Goal: Task Accomplishment & Management: Use online tool/utility

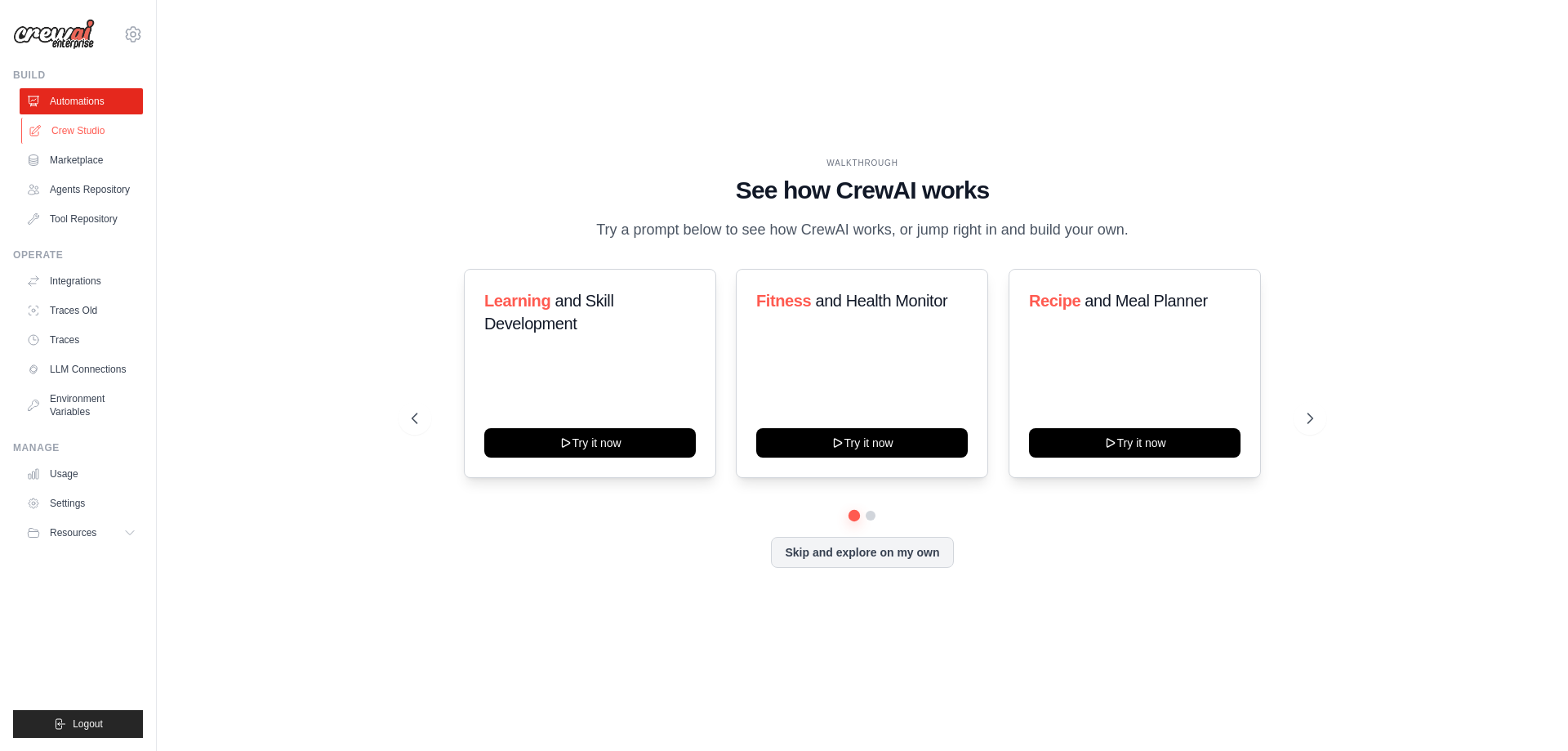
click at [74, 126] on link "Crew Studio" at bounding box center [83, 130] width 123 height 26
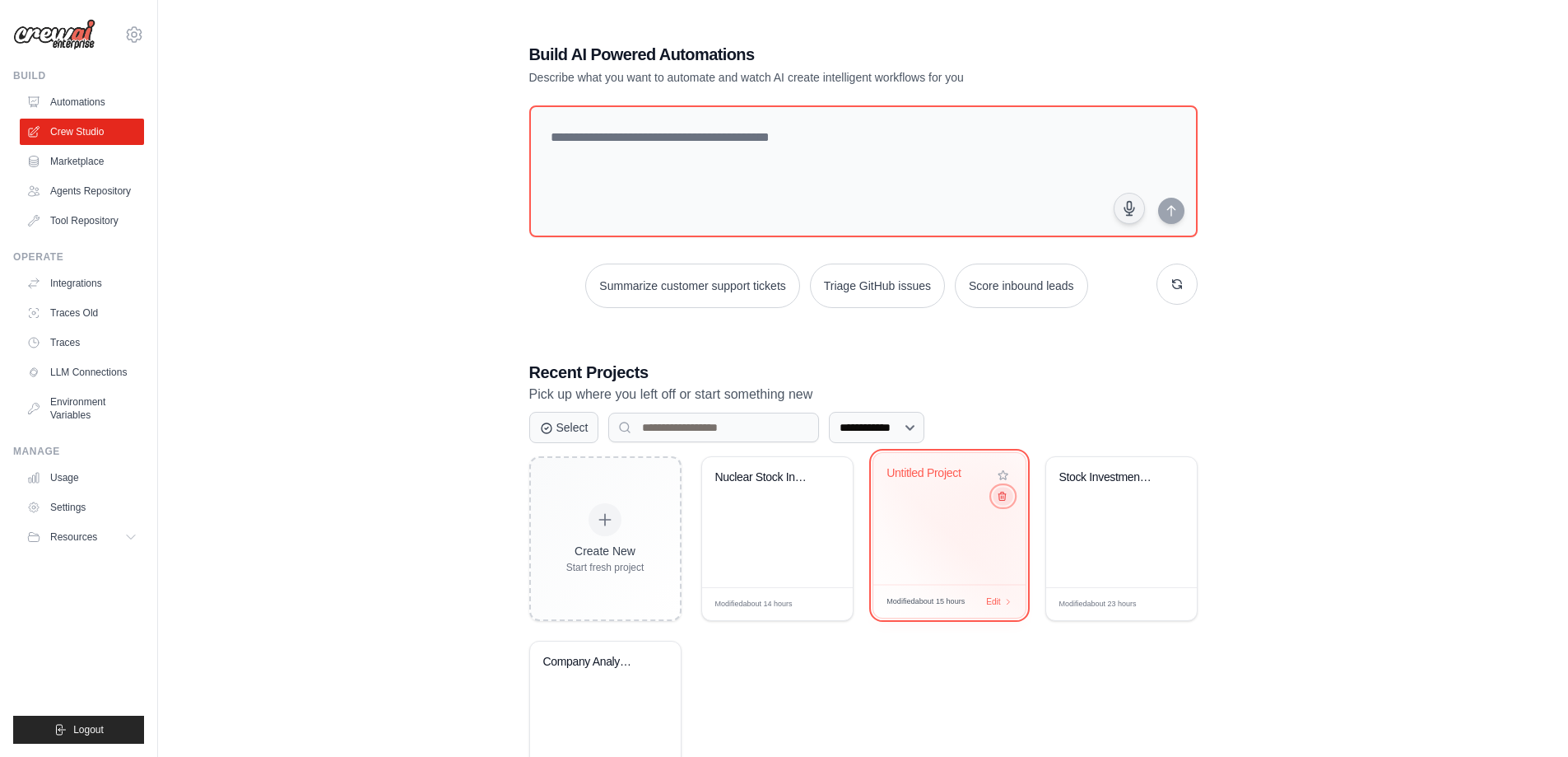
click at [1001, 499] on icon at bounding box center [1001, 496] width 11 height 11
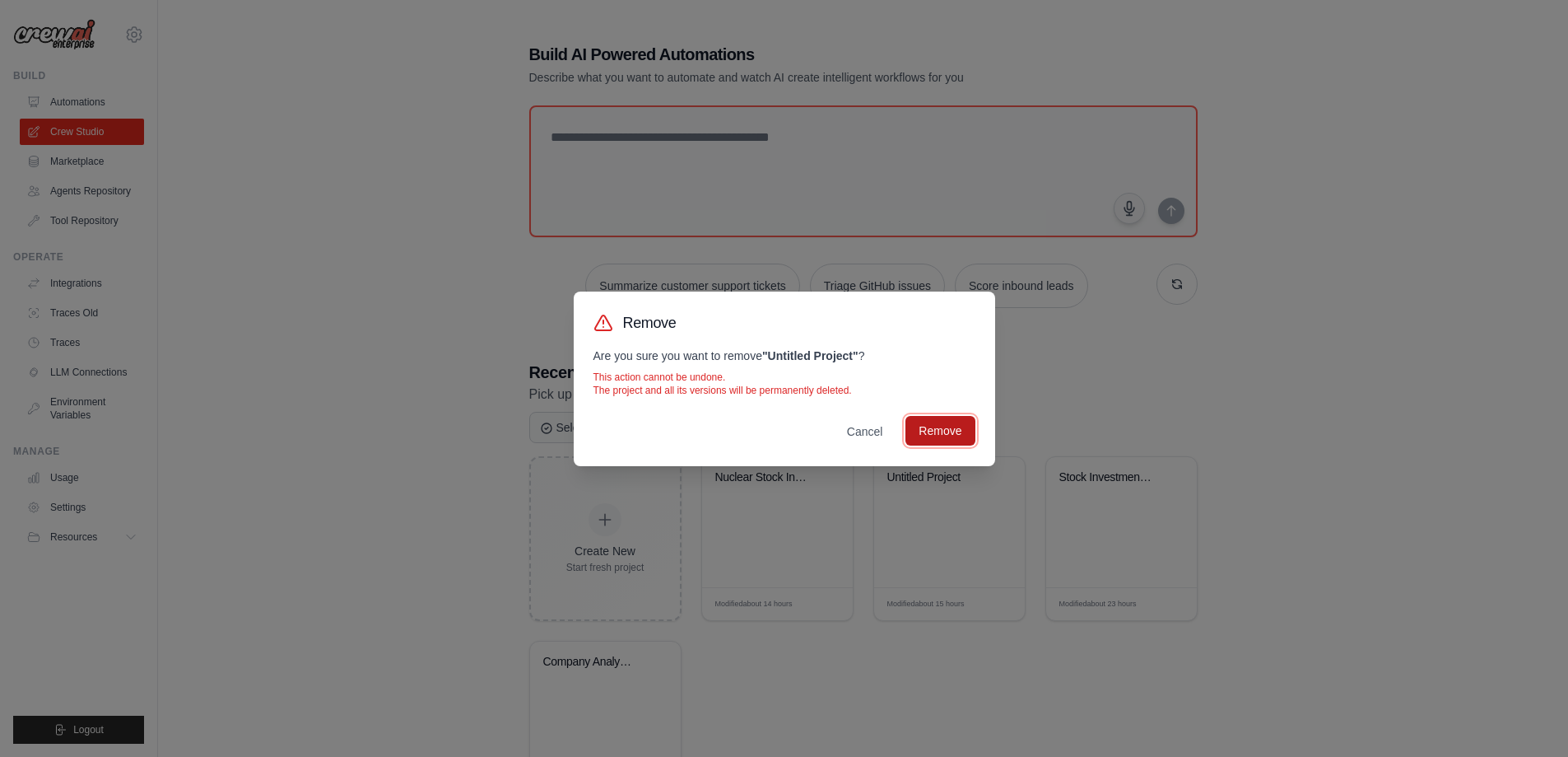
click at [946, 436] on button "Remove" at bounding box center [940, 431] width 69 height 30
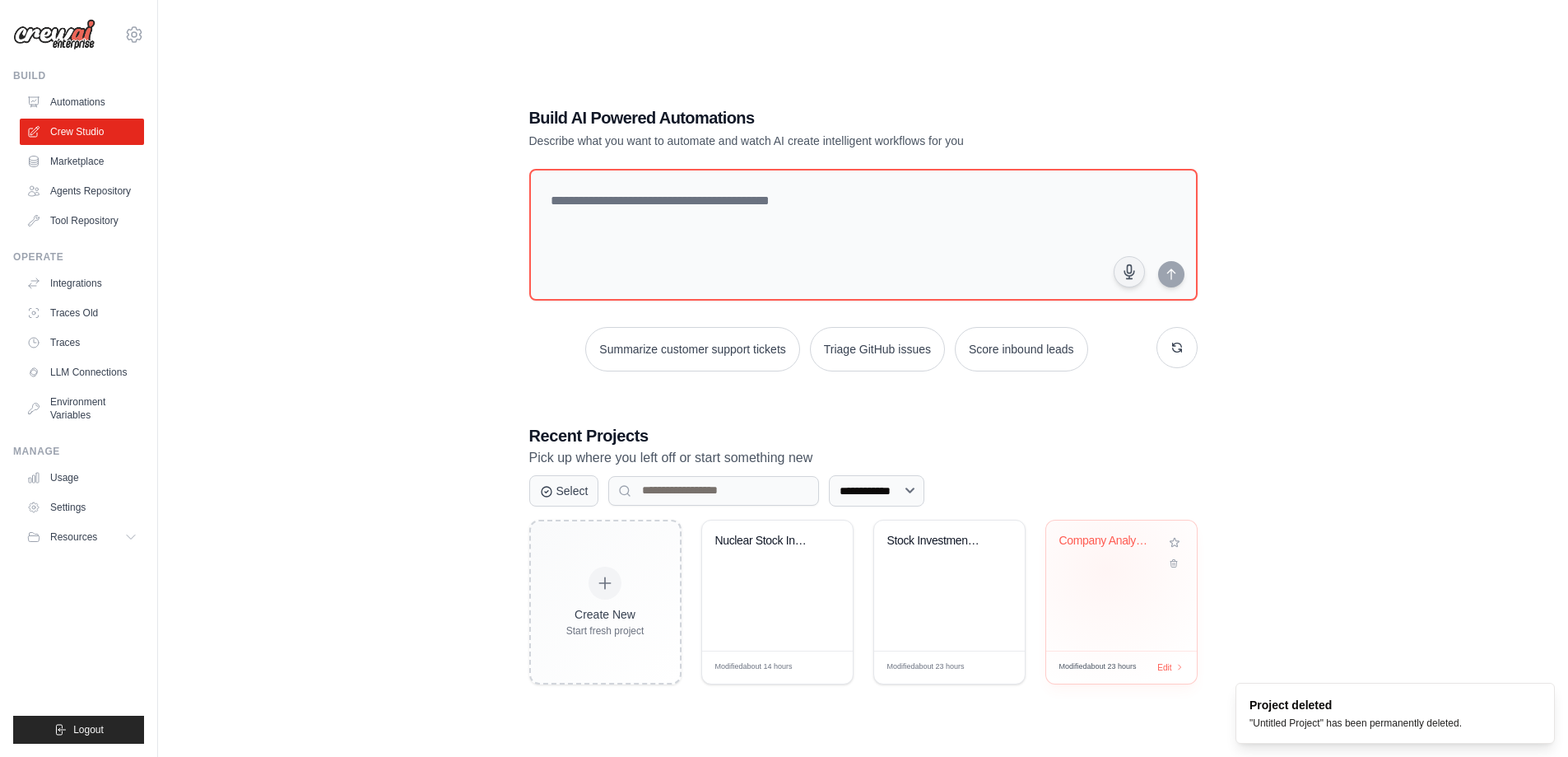
click at [1107, 570] on div "Company Analysis Automation" at bounding box center [1121, 586] width 150 height 130
click at [946, 585] on div "Stock Investment Analysis Automatio..." at bounding box center [949, 586] width 150 height 130
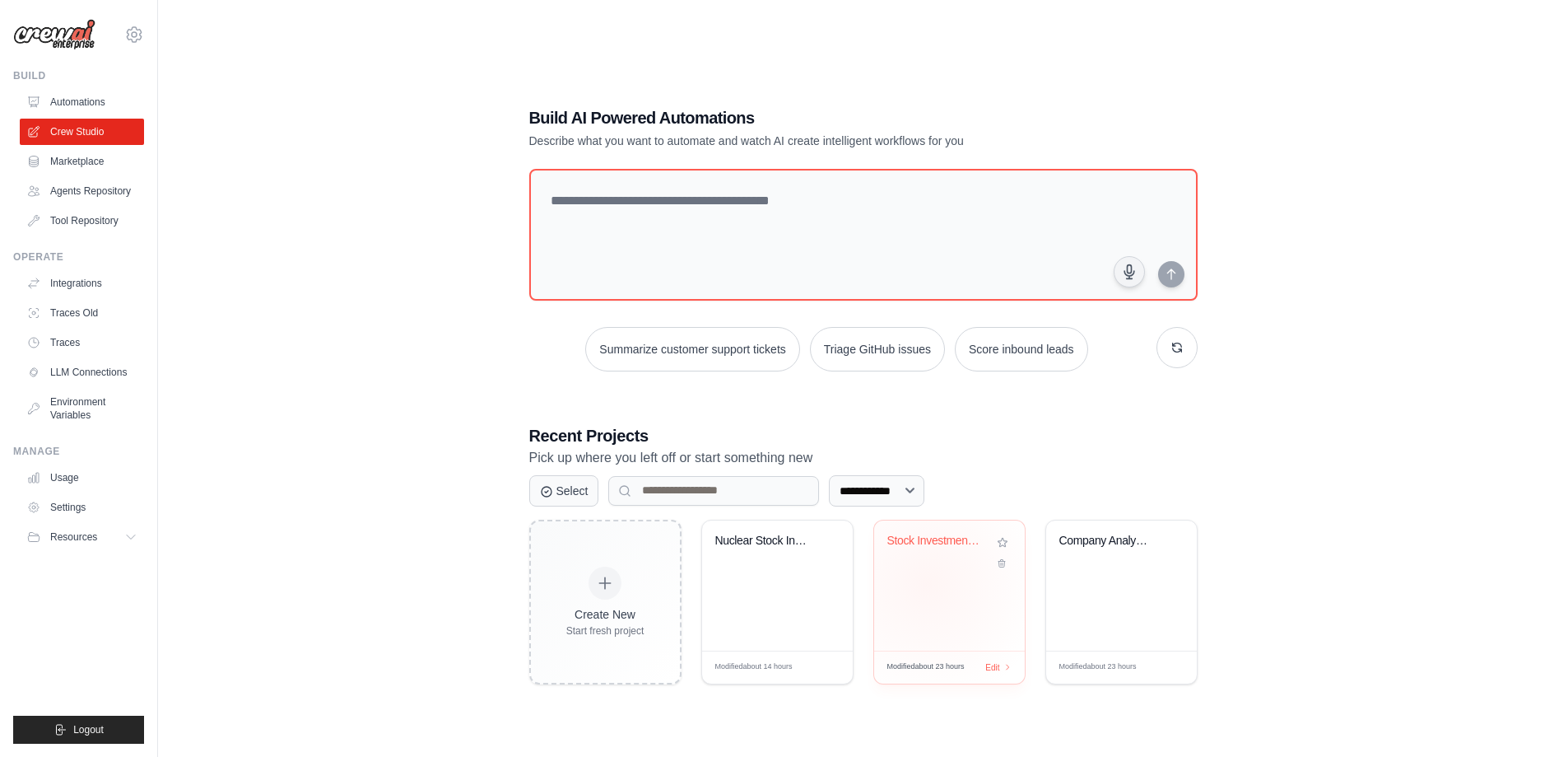
click at [927, 583] on div "Stock Investment Analysis Automatio..." at bounding box center [949, 586] width 150 height 130
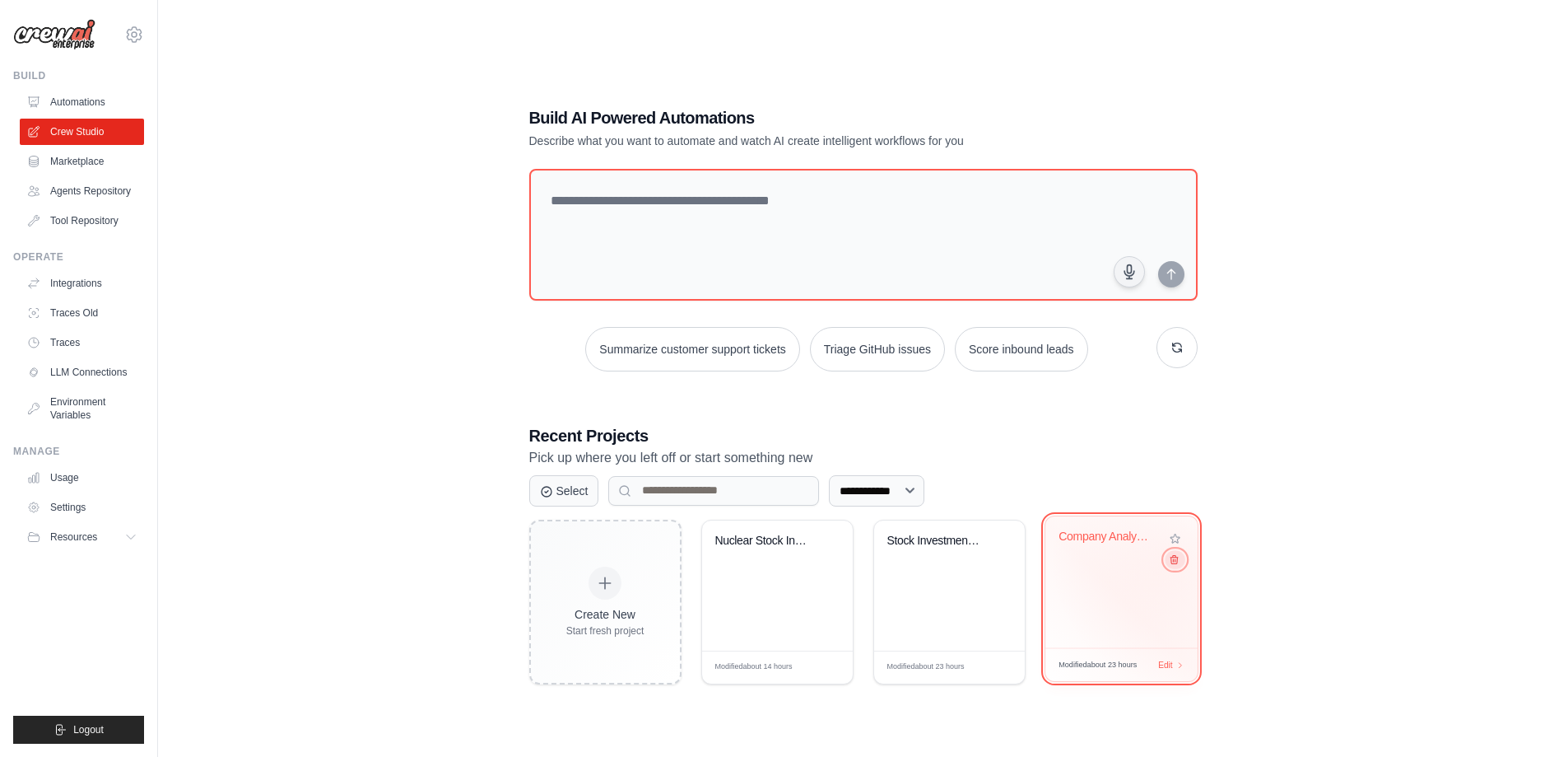
click at [1174, 563] on icon at bounding box center [1173, 558] width 11 height 11
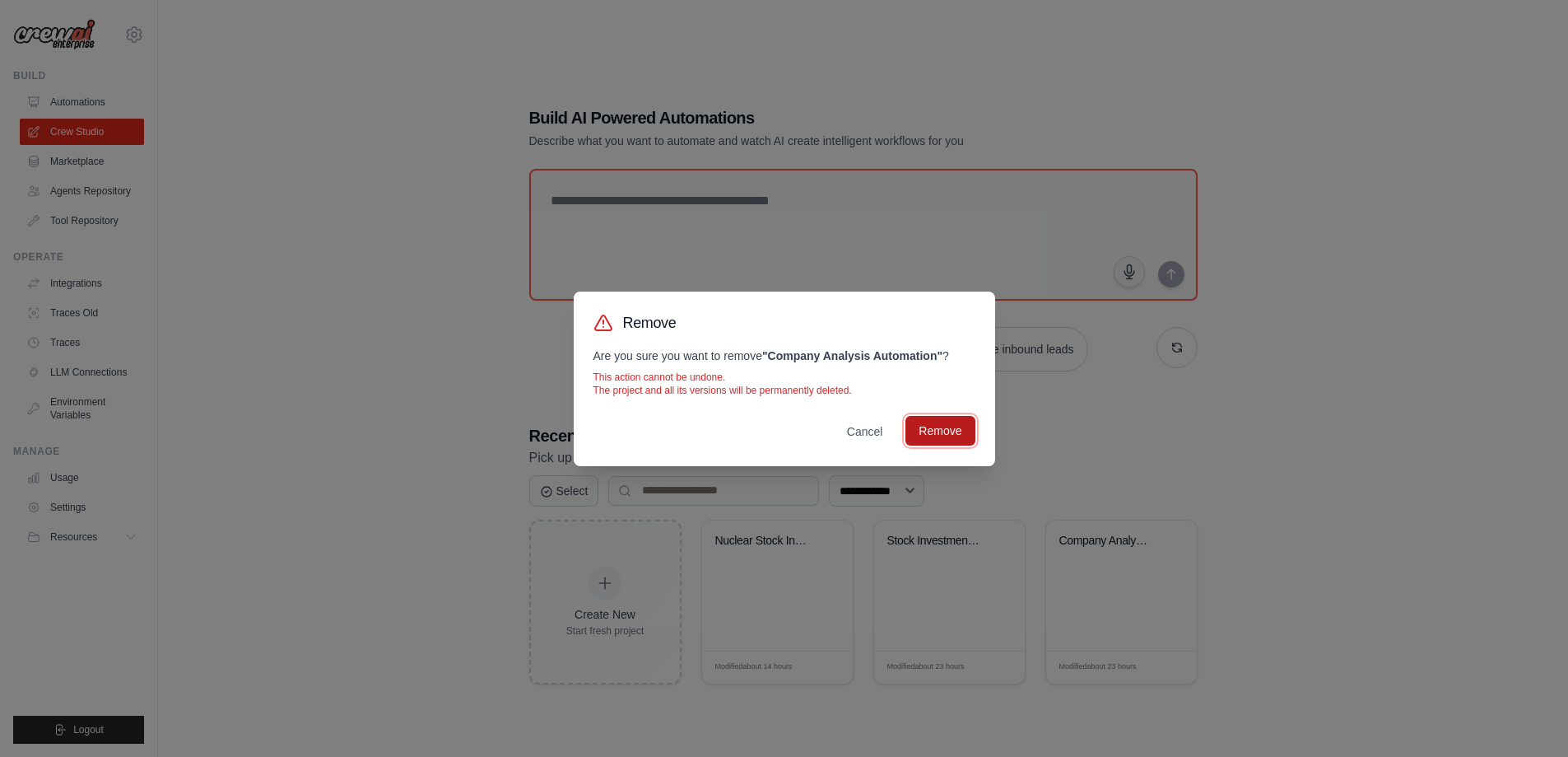
click at [932, 427] on button "Remove" at bounding box center [940, 431] width 69 height 30
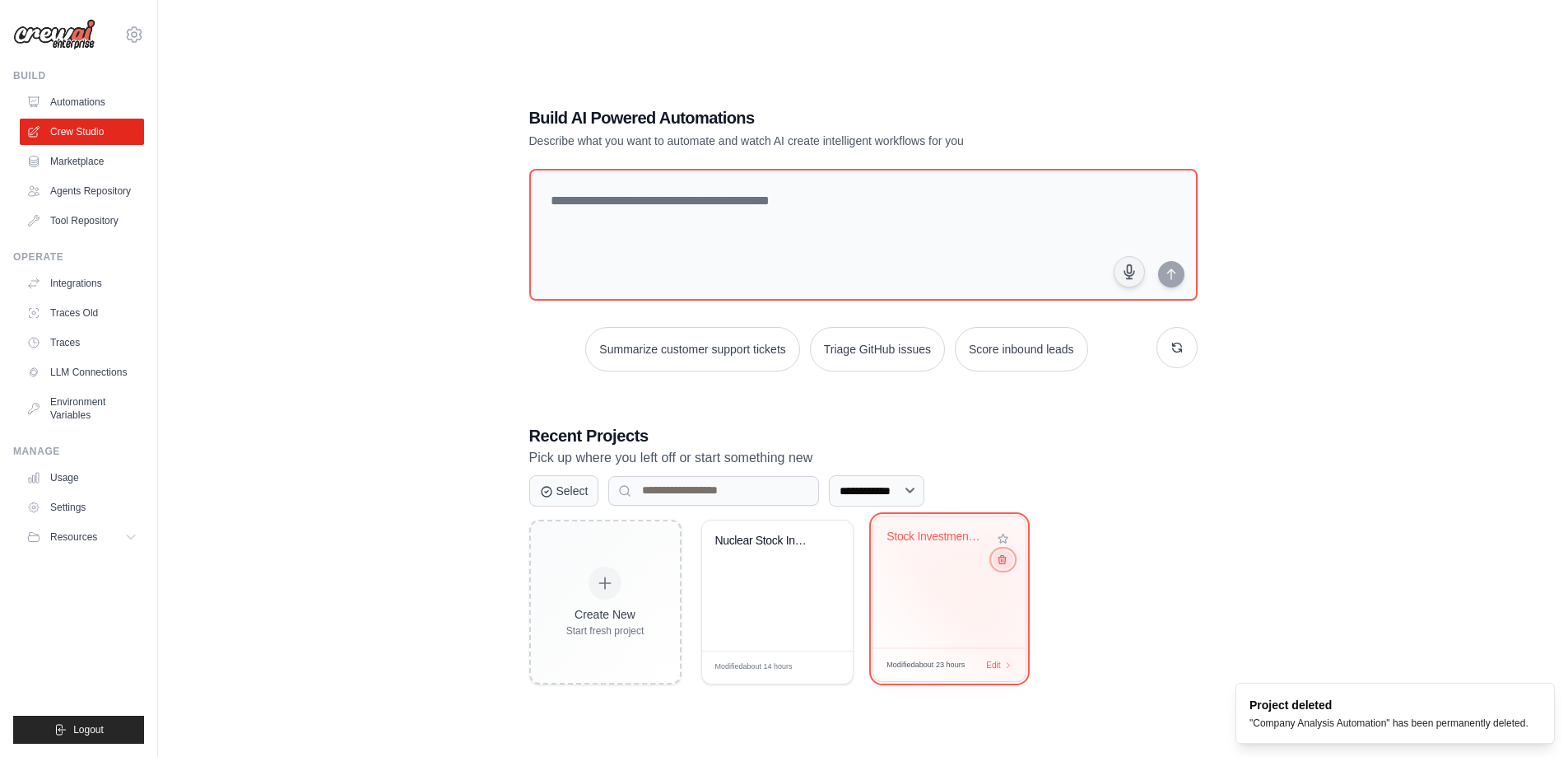
click at [1000, 561] on icon at bounding box center [1001, 558] width 11 height 11
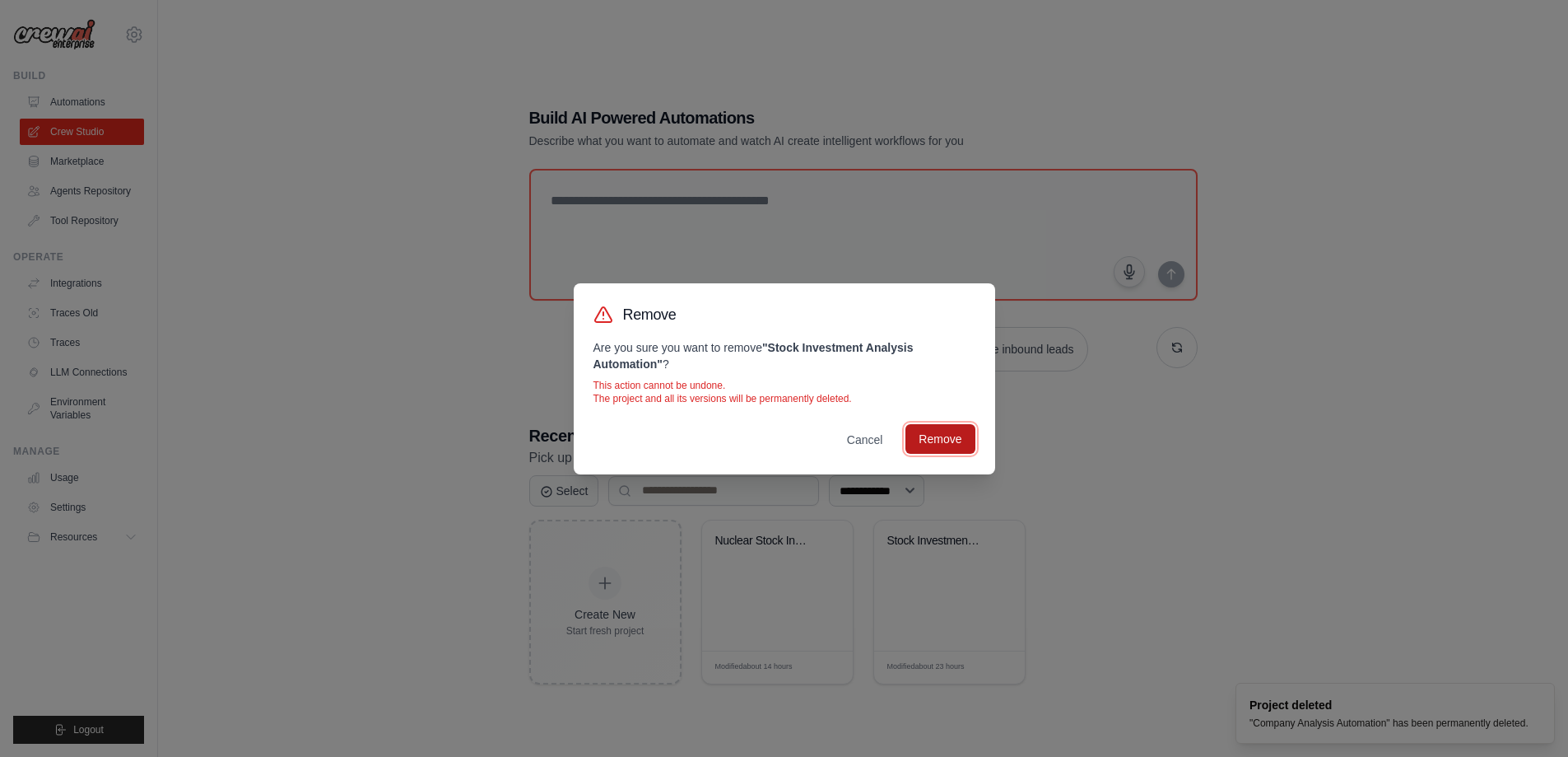
click at [938, 446] on button "Remove" at bounding box center [940, 439] width 69 height 30
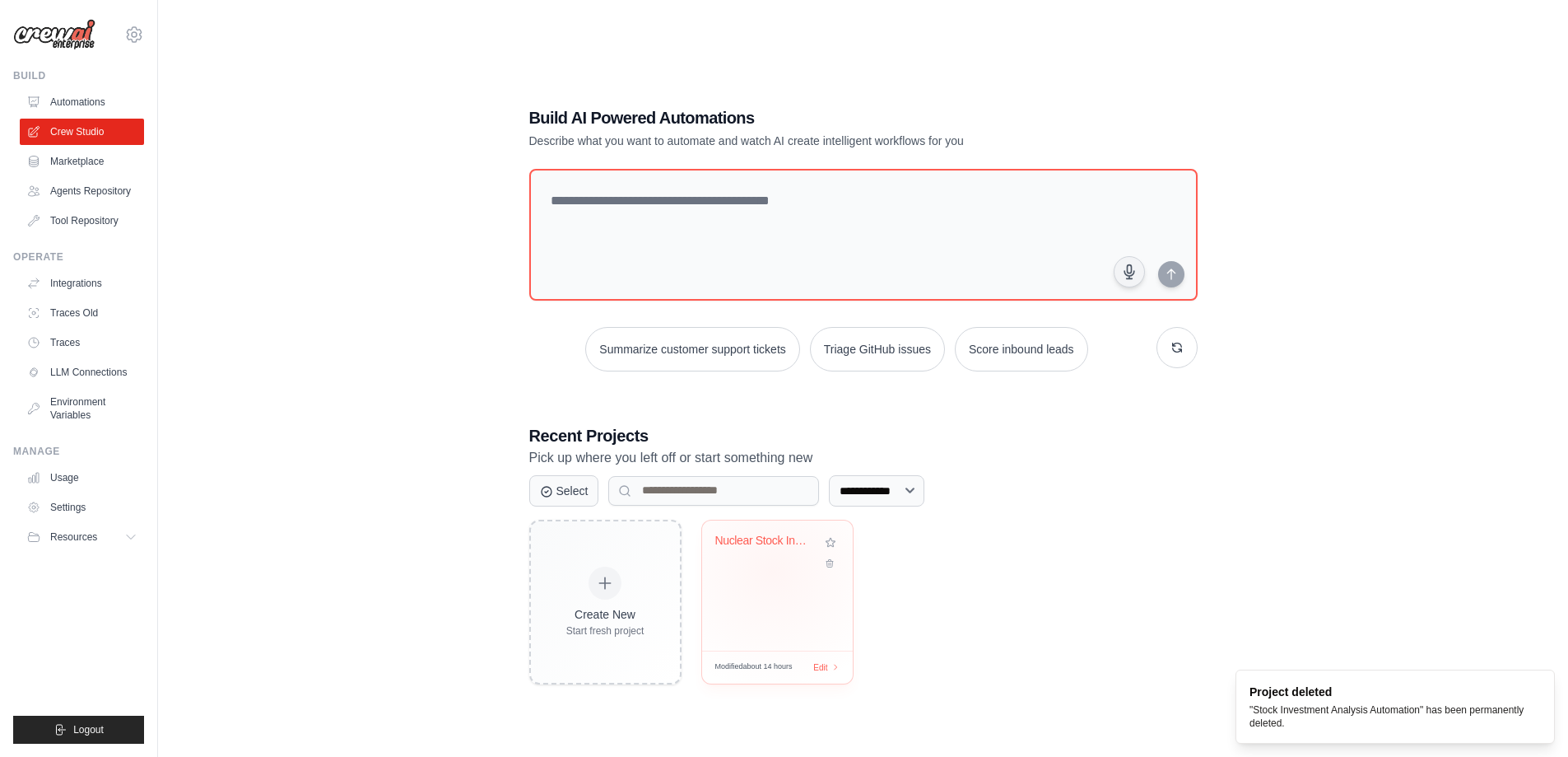
click at [773, 570] on div "Nuclear Stock Investment Analyzer" at bounding box center [778, 586] width 150 height 130
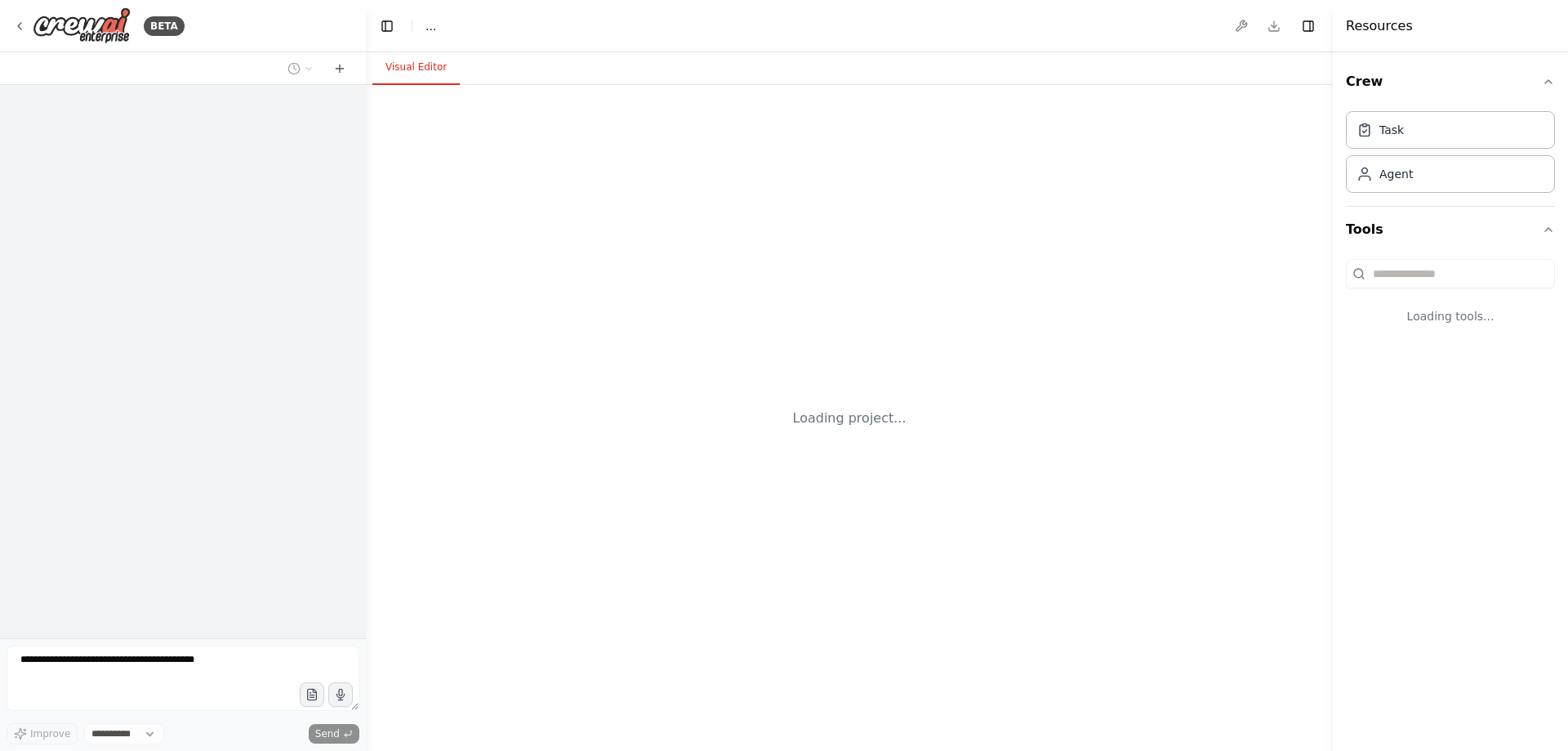
select select "****"
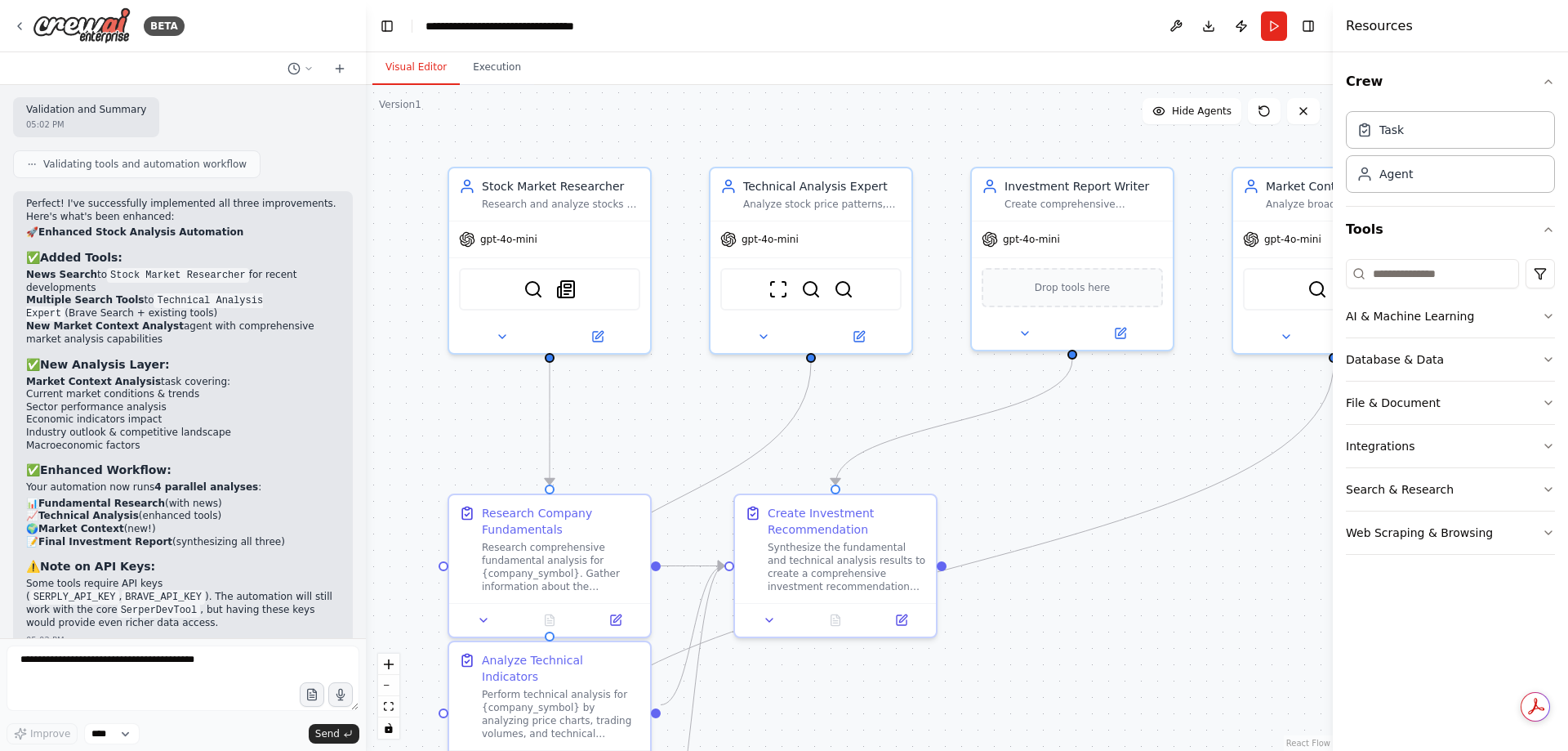
scroll to position [4280, 0]
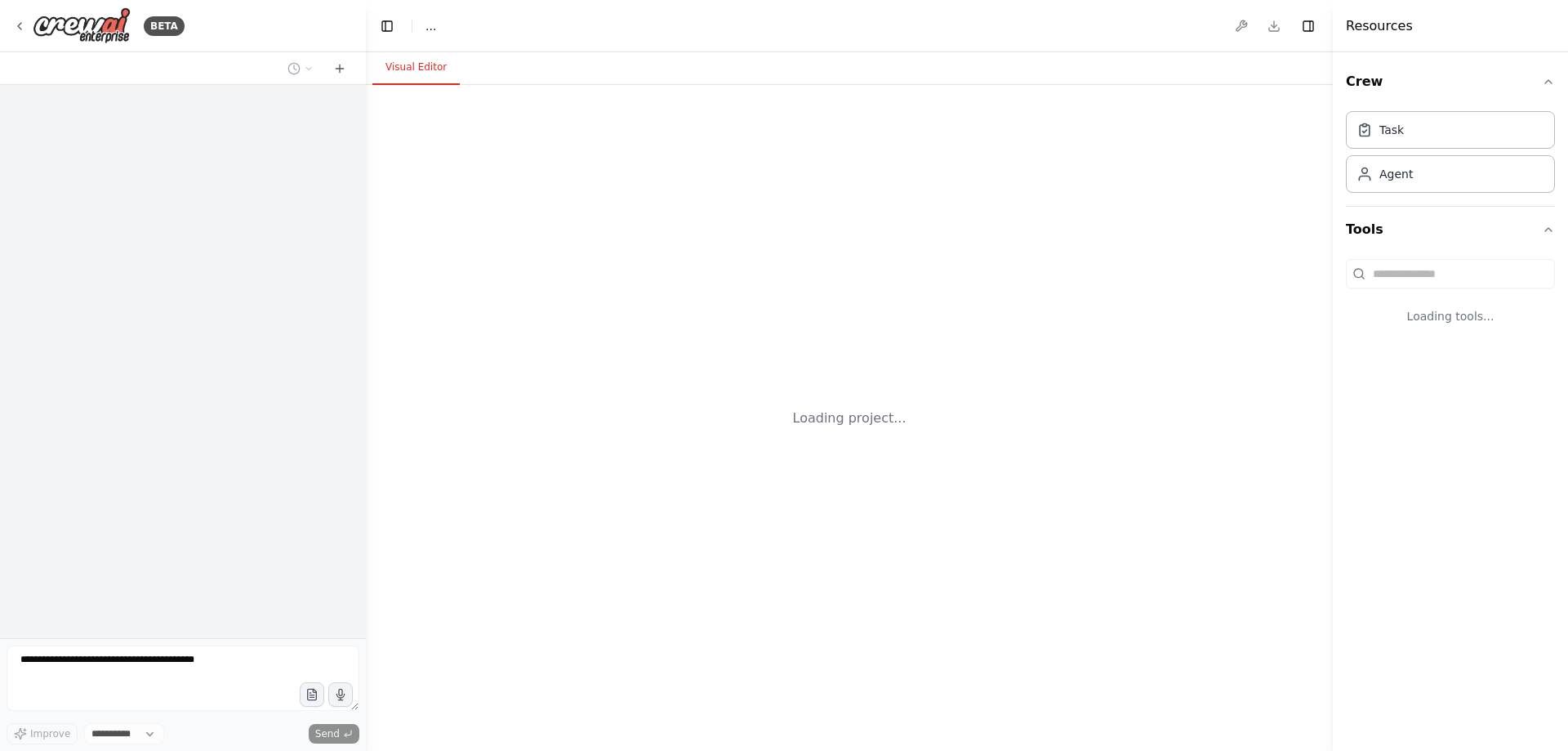
select select "****"
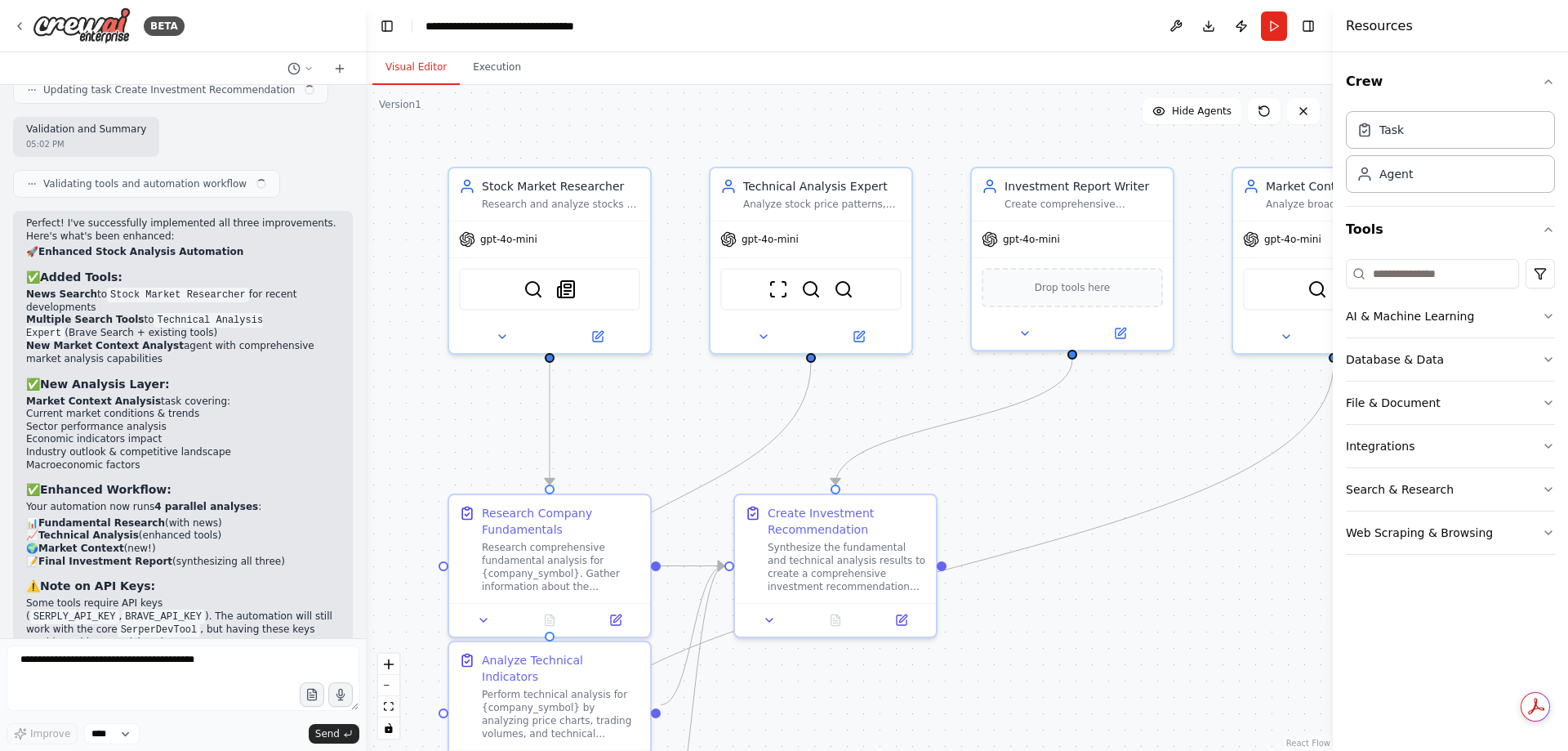
scroll to position [4280, 0]
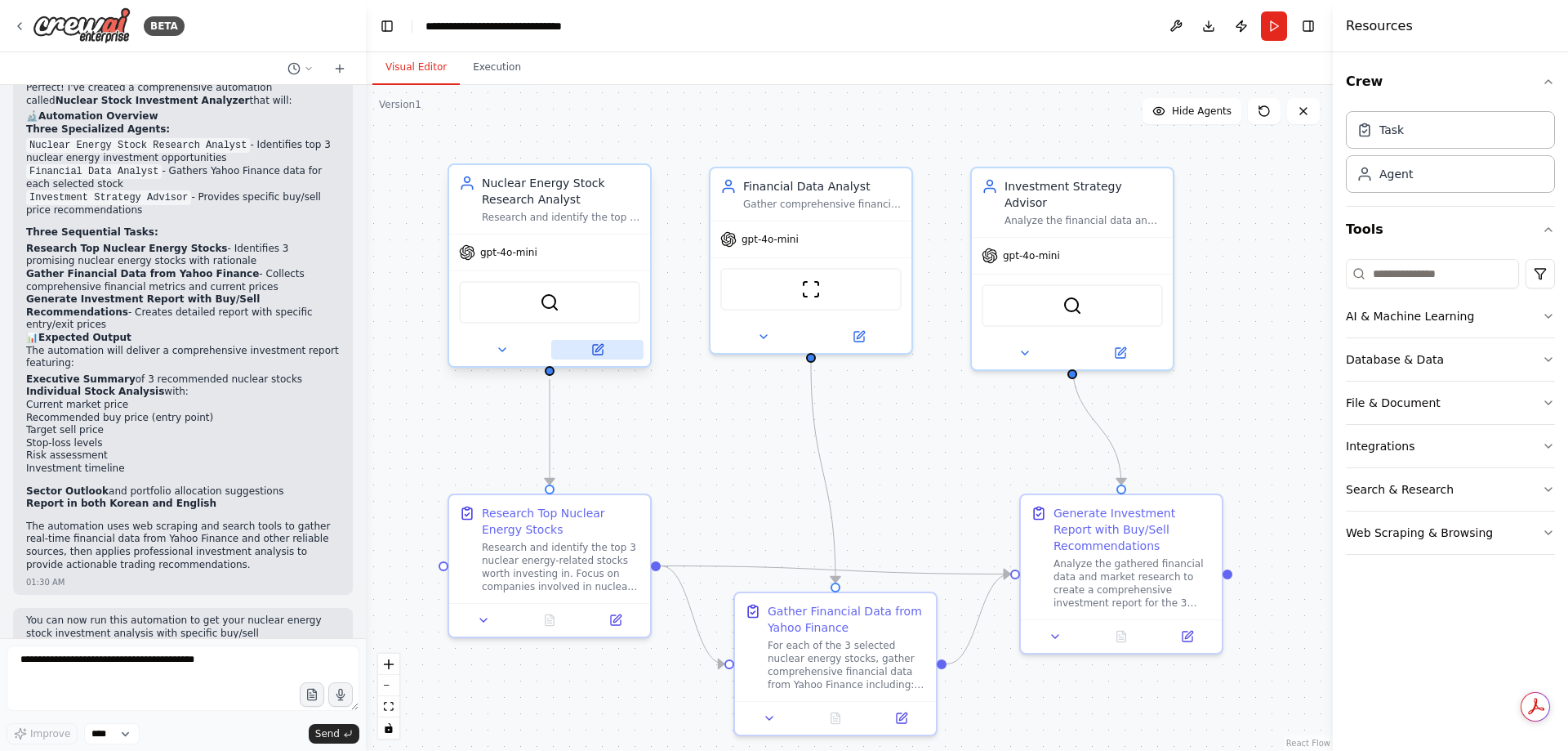
click at [596, 356] on button at bounding box center [597, 350] width 92 height 20
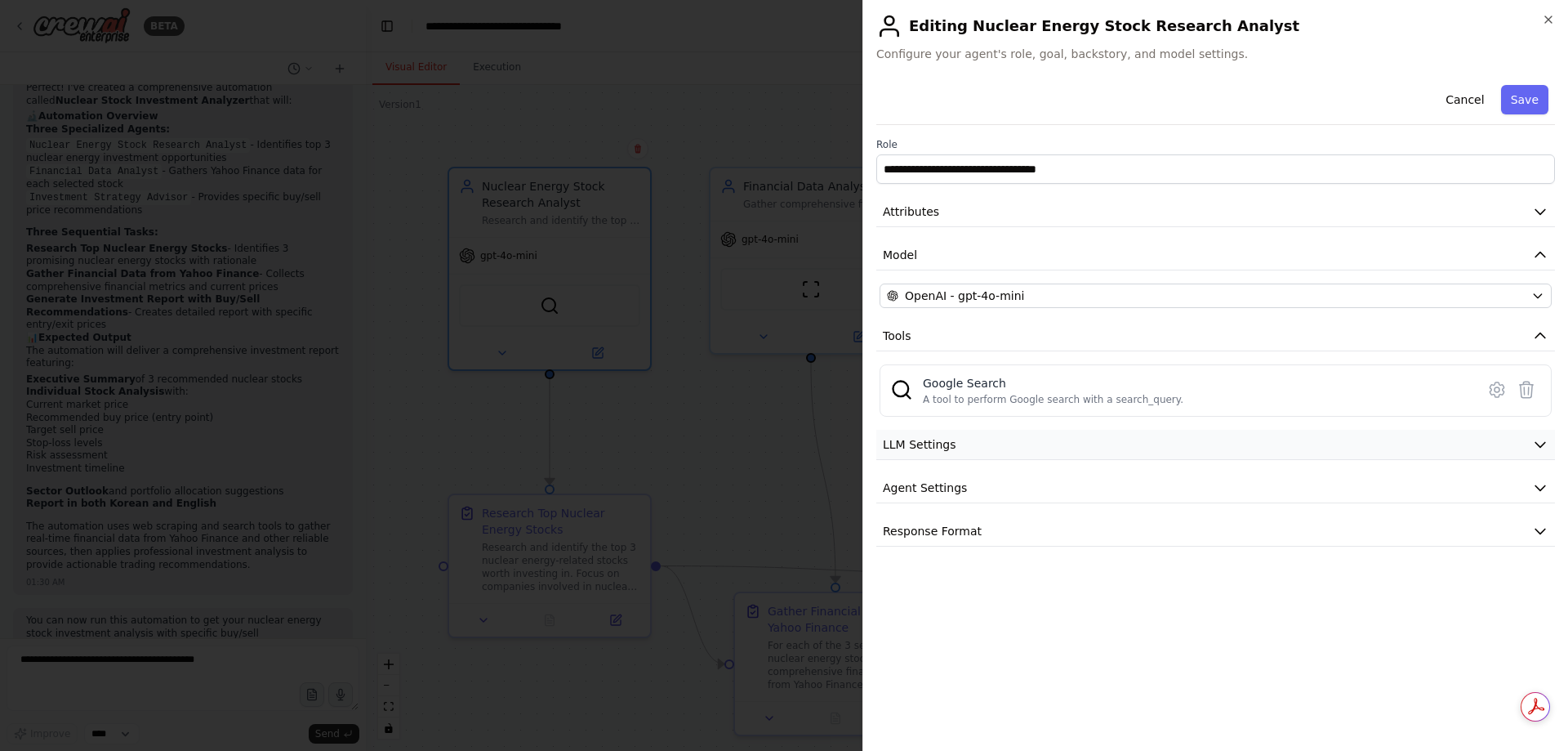
click at [1040, 446] on button "LLM Settings" at bounding box center [1215, 444] width 678 height 30
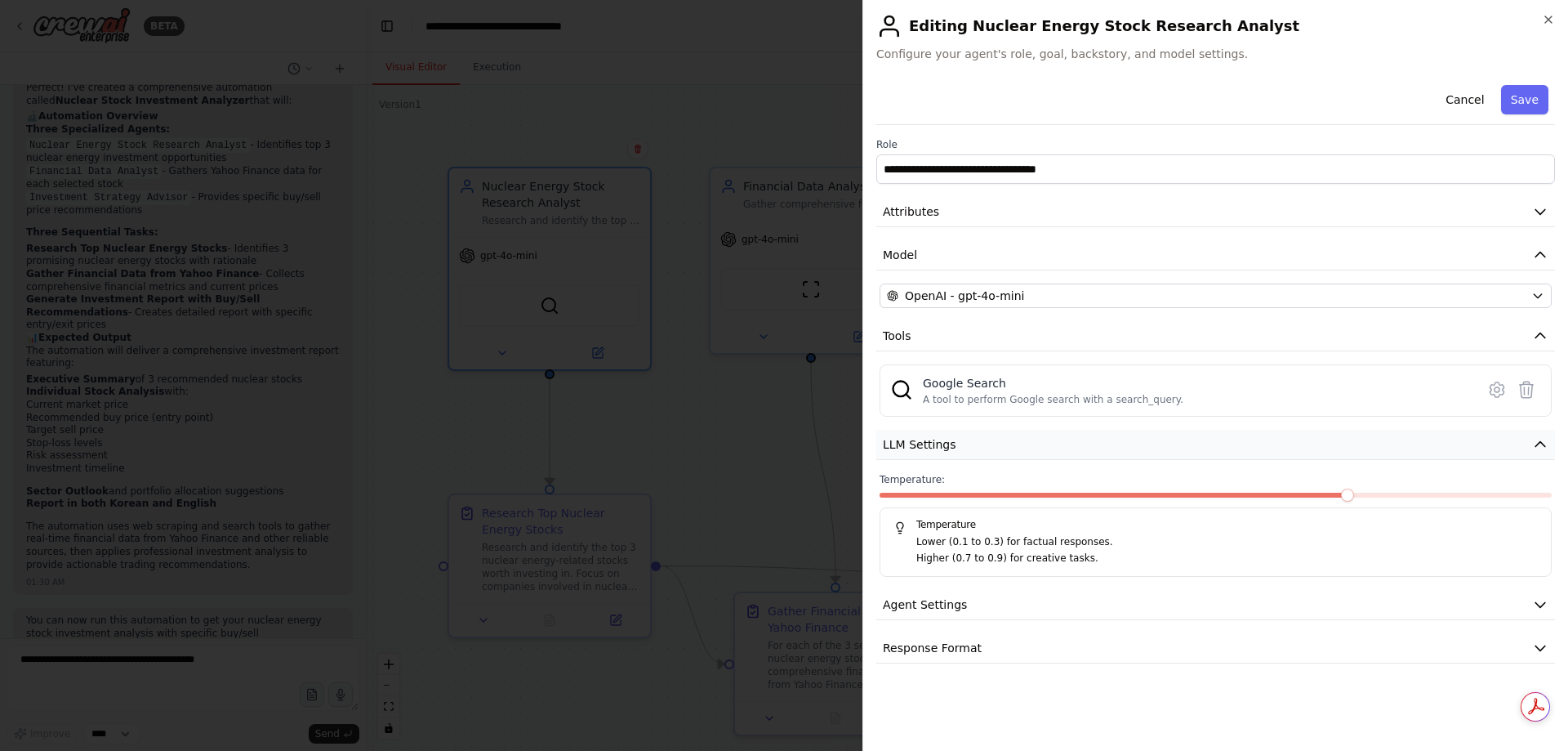
click at [1040, 446] on button "LLM Settings" at bounding box center [1215, 444] width 678 height 30
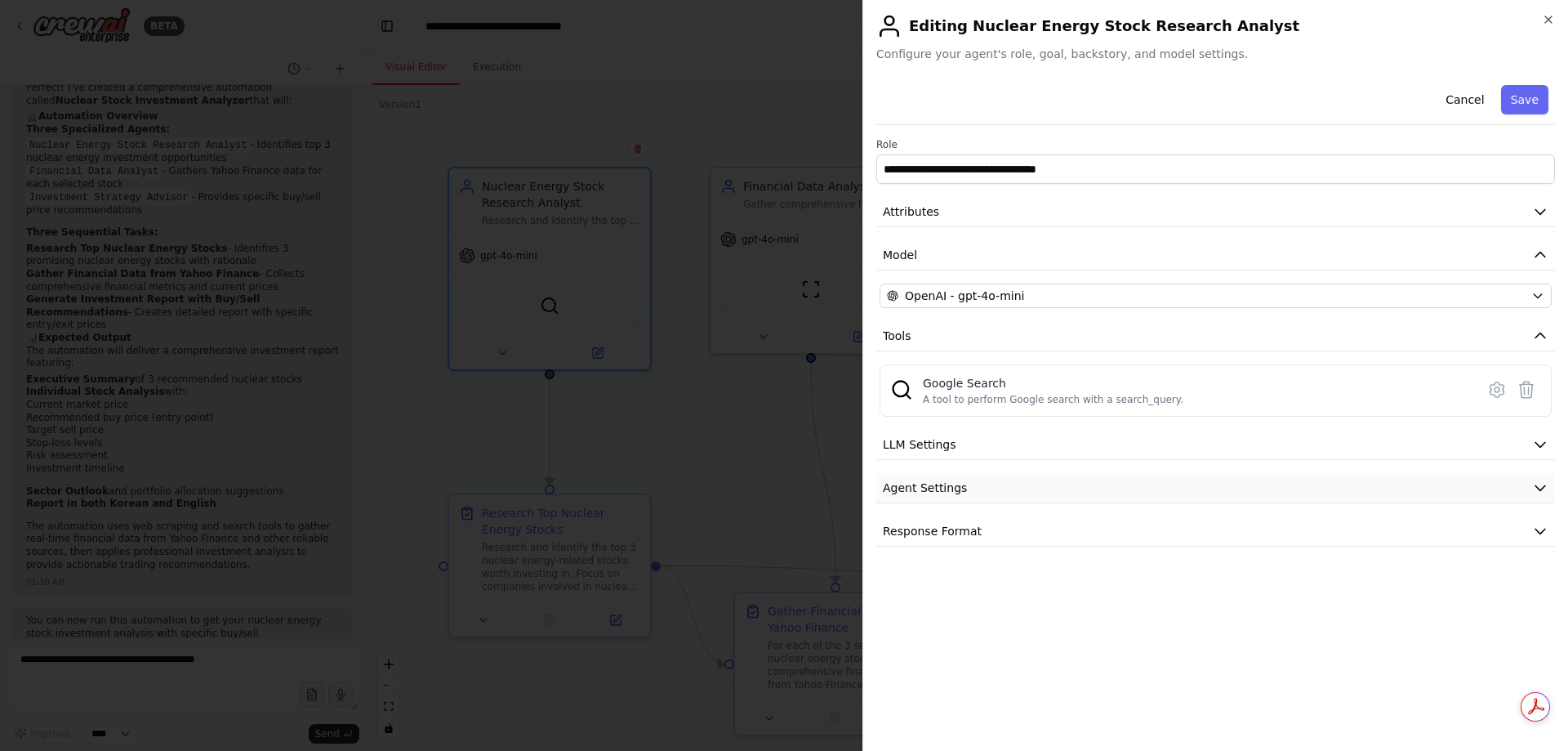
click at [1040, 487] on button "Agent Settings" at bounding box center [1215, 487] width 678 height 30
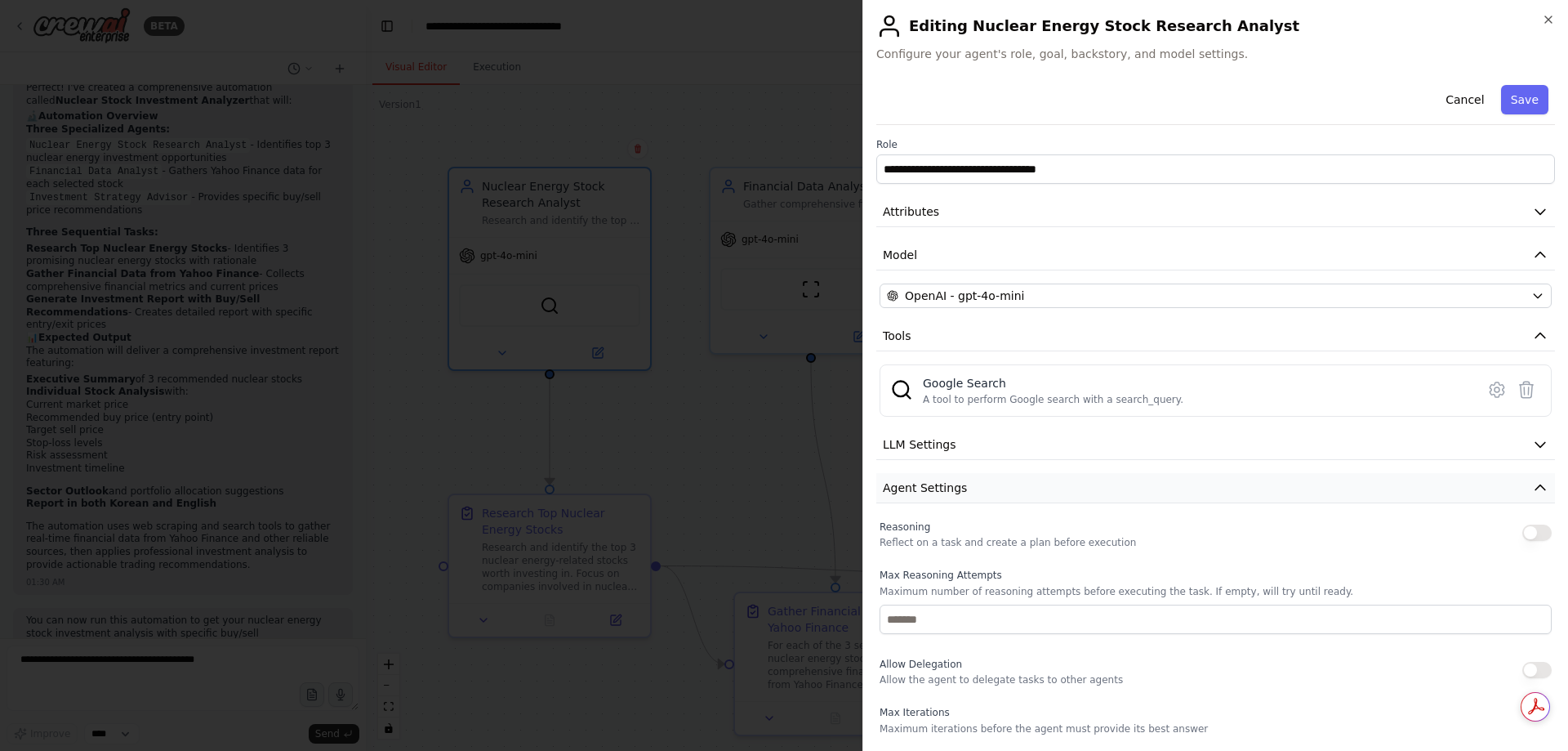
click at [1040, 487] on button "Agent Settings" at bounding box center [1215, 487] width 678 height 30
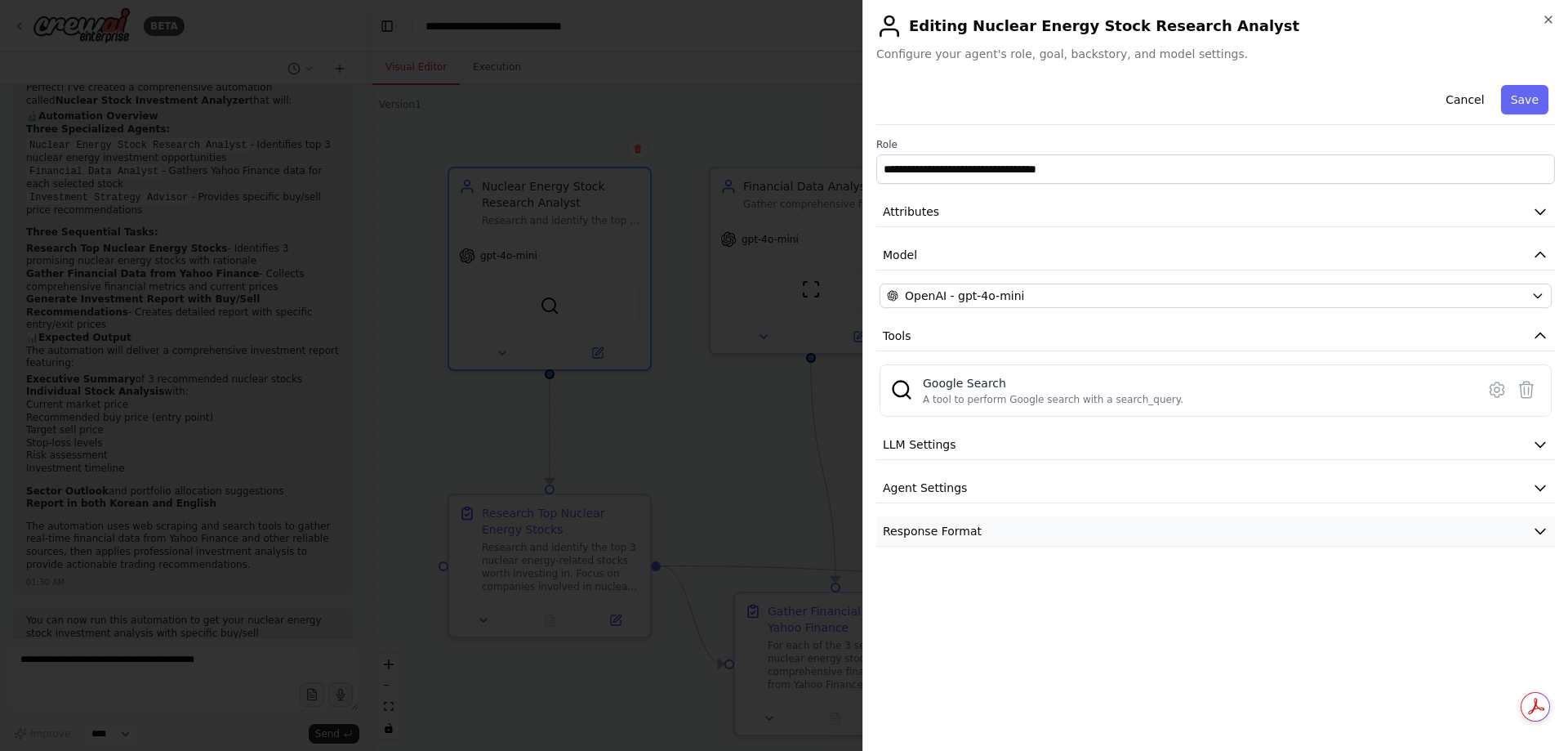
click at [1045, 526] on button "Response Format" at bounding box center [1215, 531] width 678 height 30
